Goal: Information Seeking & Learning: Understand process/instructions

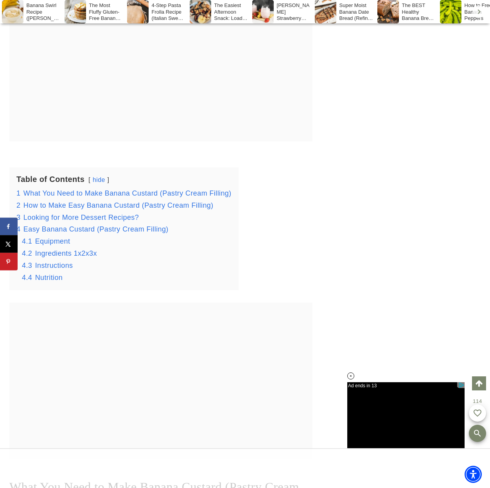
scroll to position [1497, 0]
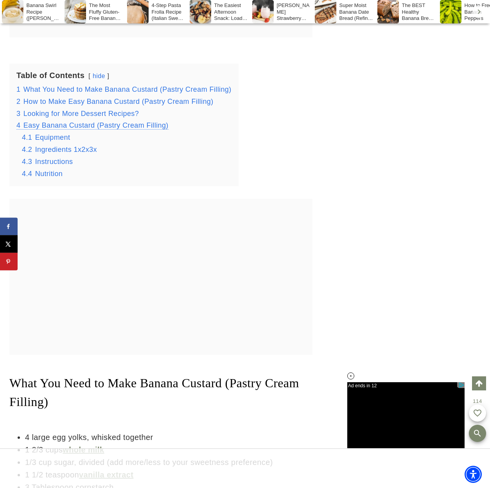
click at [118, 129] on span "Easy Banana Custard (Pastry Cream Filling)" at bounding box center [95, 126] width 145 height 8
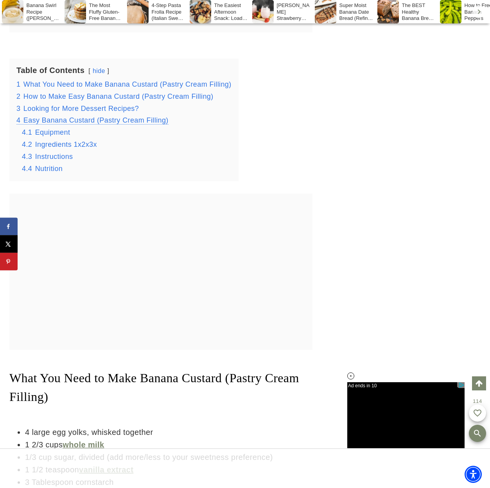
click at [122, 124] on span "Easy Banana Custard (Pastry Cream Filling)" at bounding box center [95, 120] width 145 height 8
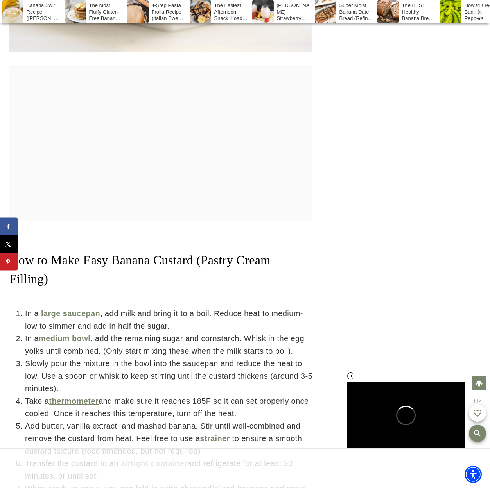
scroll to position [2289, 0]
